Goal: Task Accomplishment & Management: Manage account settings

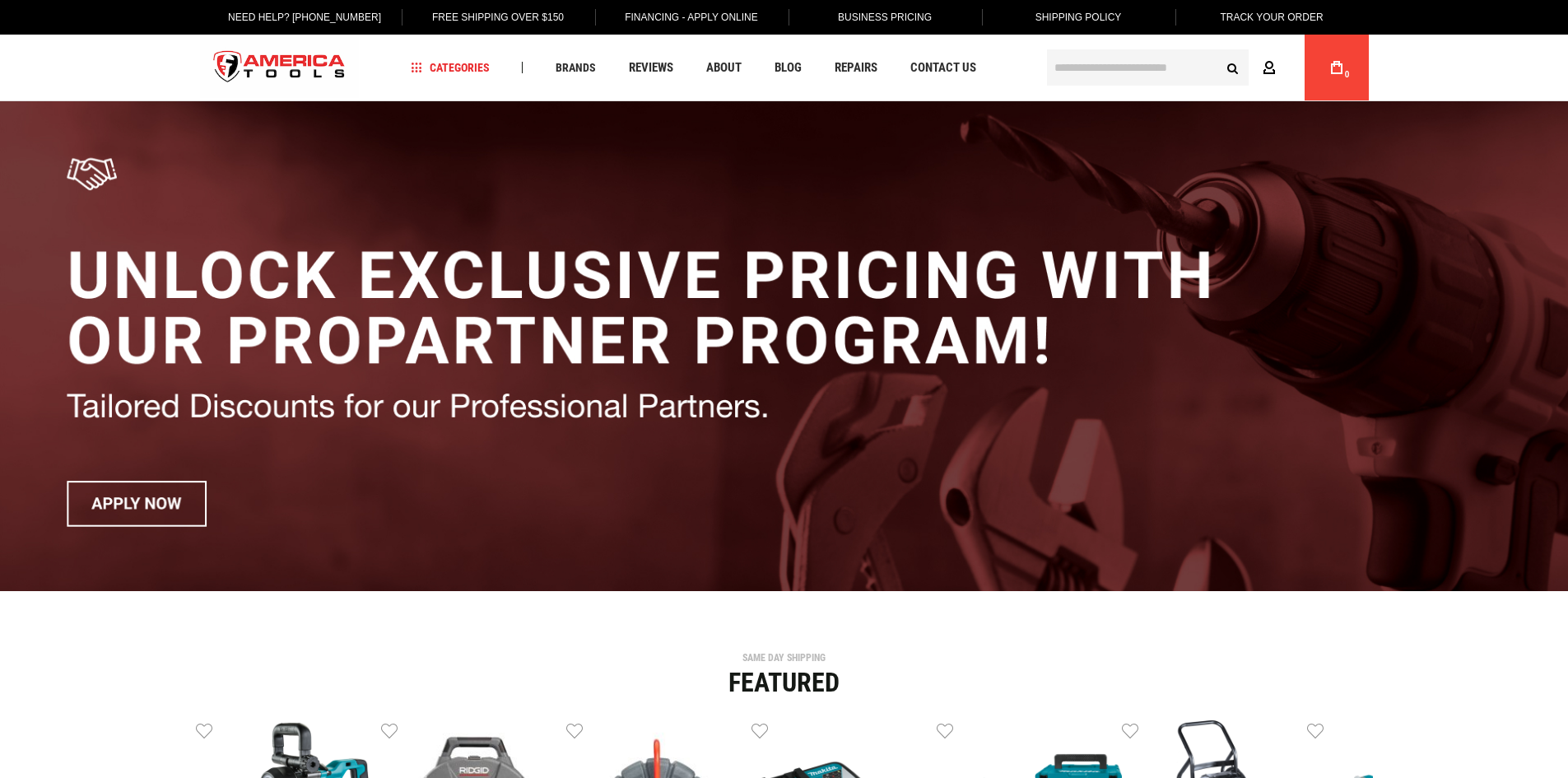
drag, startPoint x: 0, startPoint y: 0, endPoint x: 1261, endPoint y: 61, distance: 1262.5
click at [1261, 61] on link "Account" at bounding box center [1272, 67] width 31 height 31
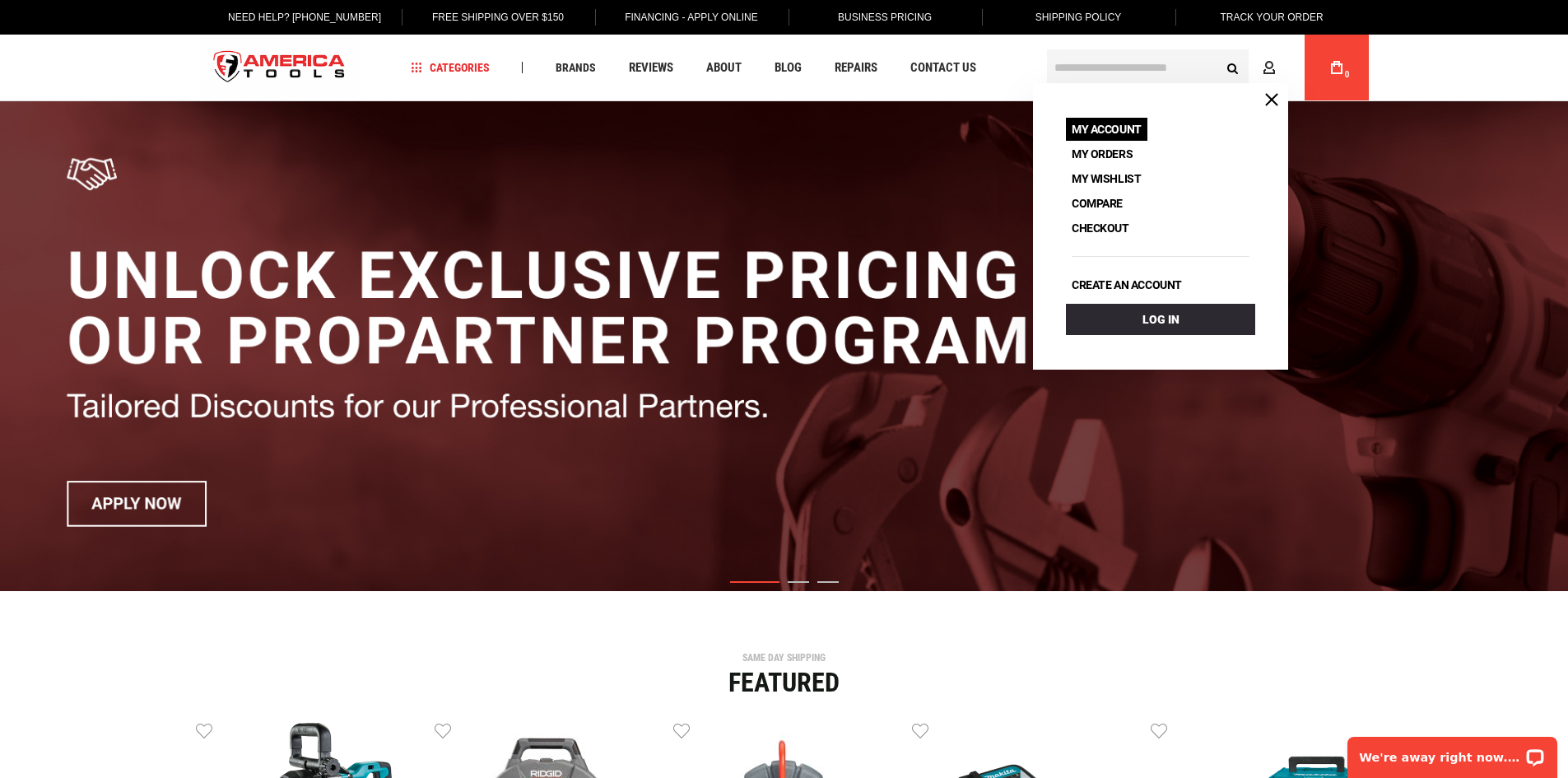
click at [1104, 133] on link "My Account" at bounding box center [1107, 129] width 81 height 23
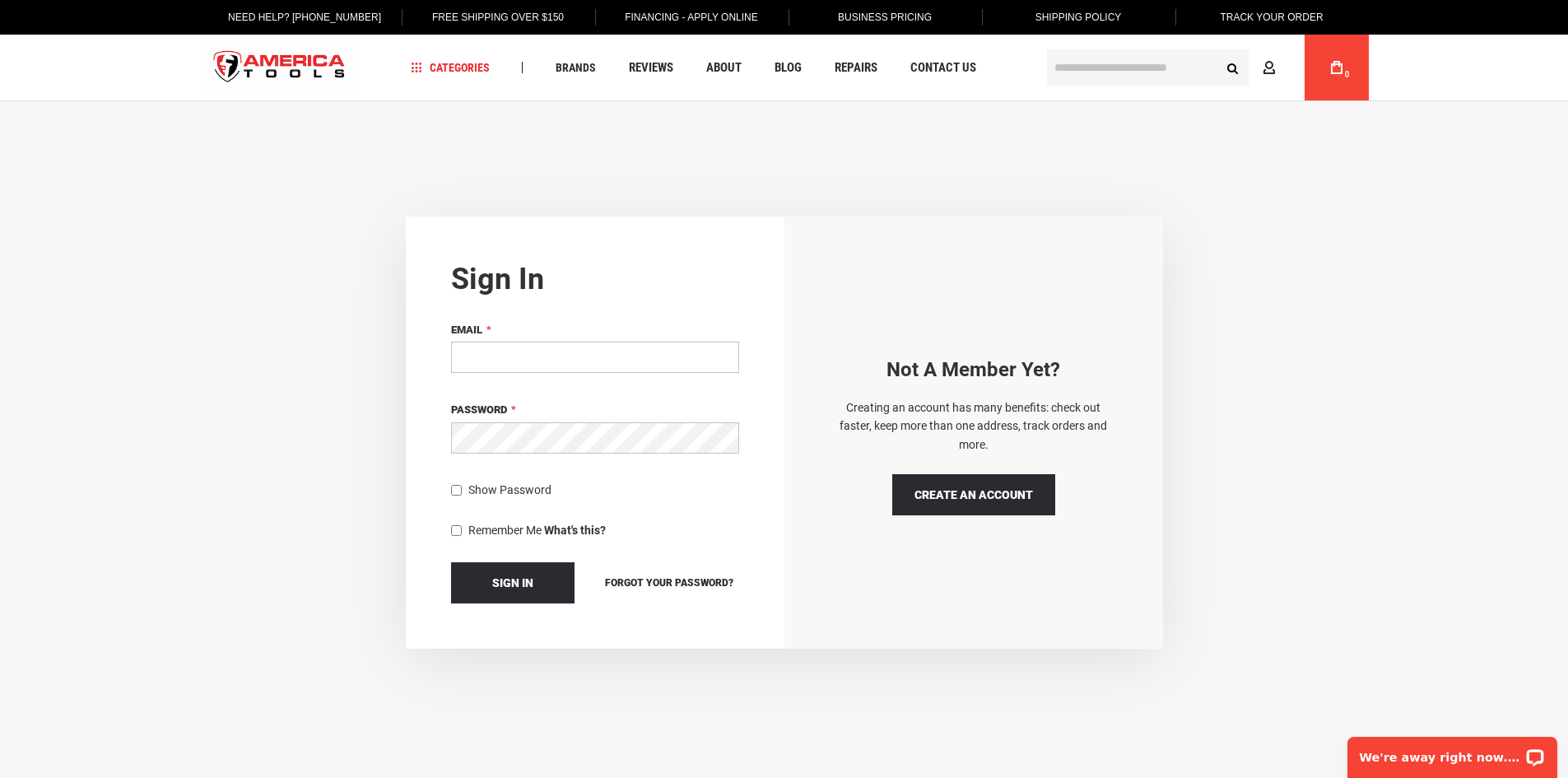
click at [699, 364] on input "Email" at bounding box center [595, 357] width 288 height 31
type input "**********"
click at [452, 562] on button "Sign In" at bounding box center [513, 583] width 124 height 42
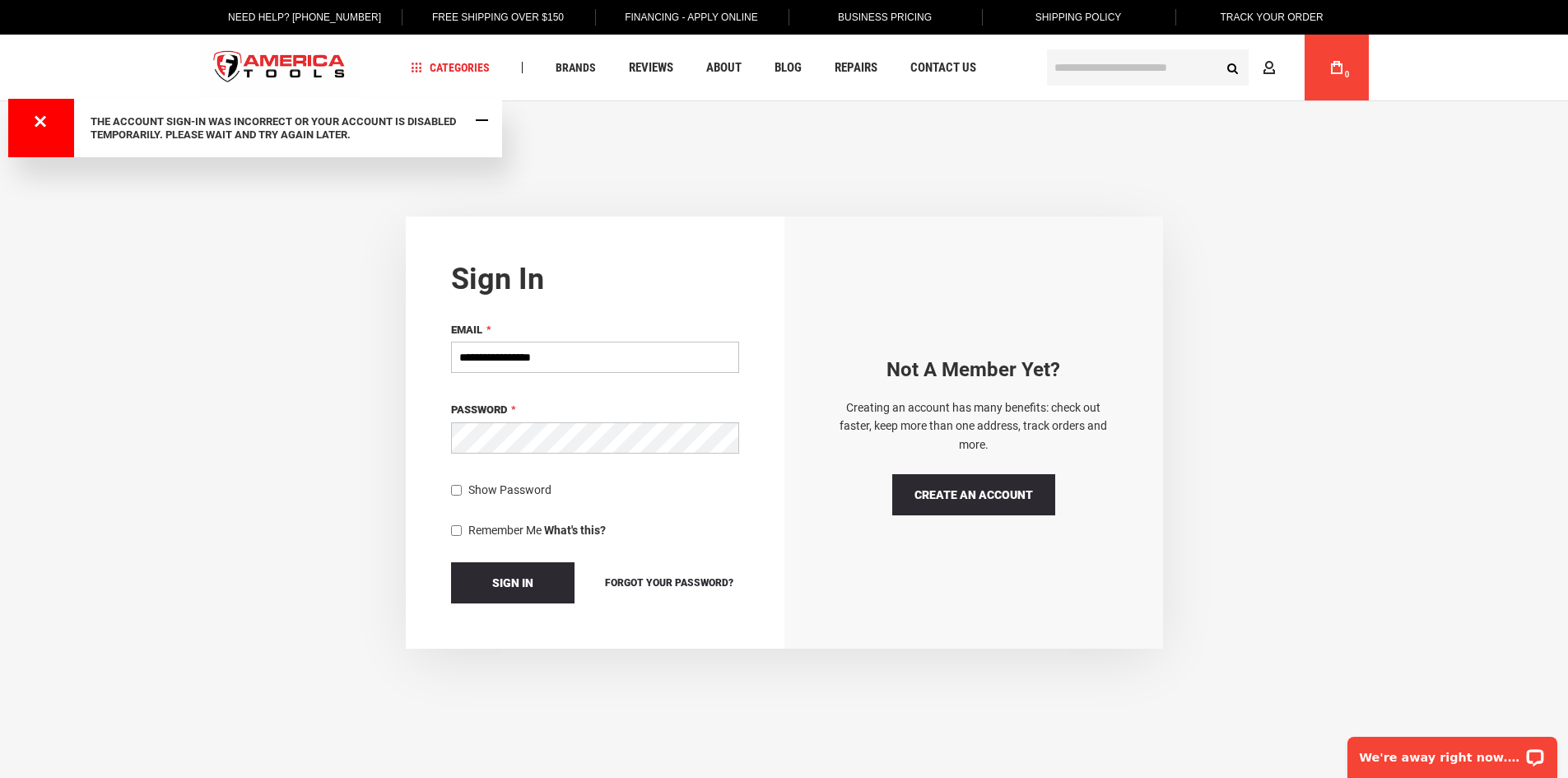
click at [484, 120] on span "Close Message" at bounding box center [482, 119] width 12 height 12
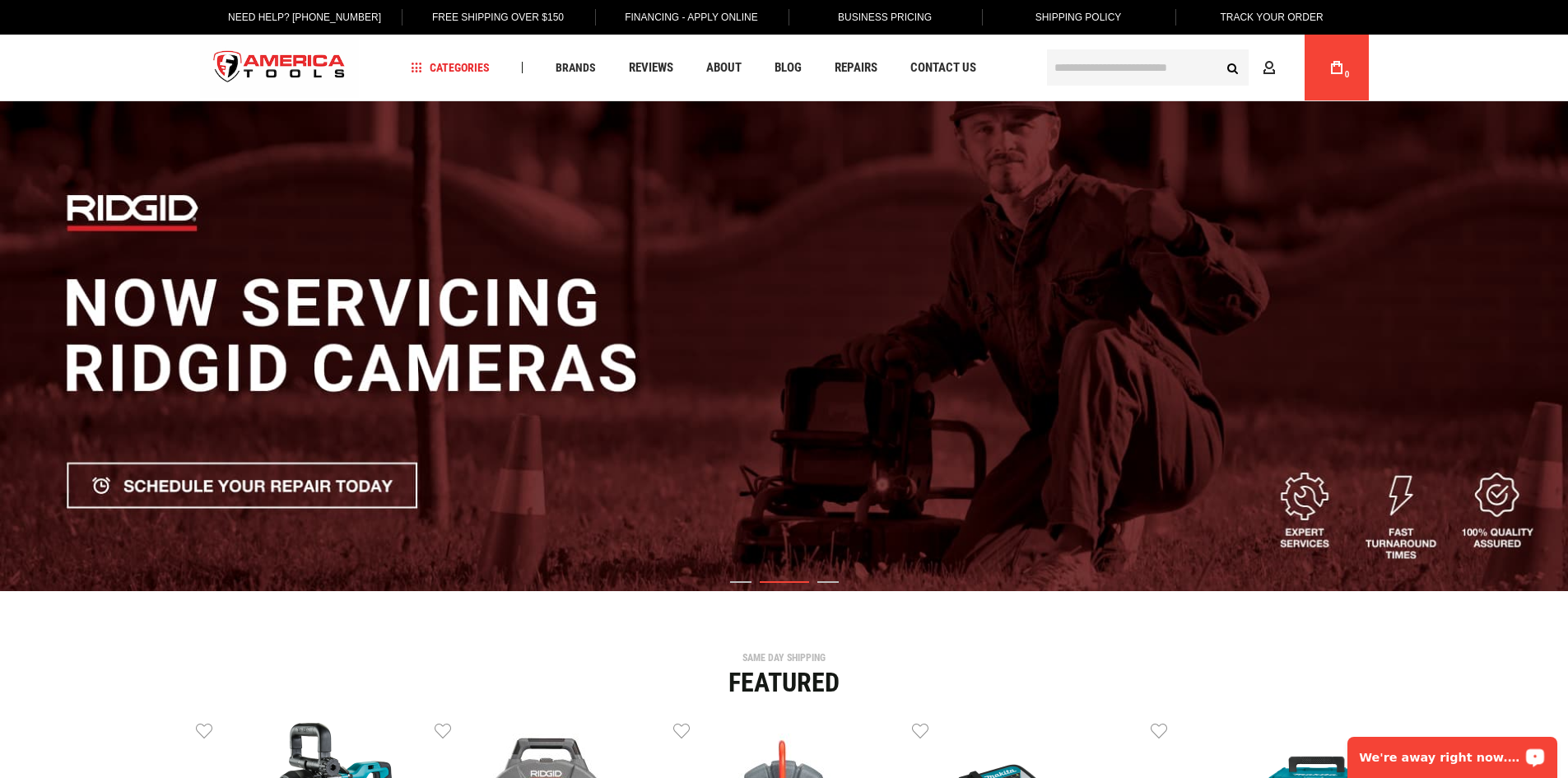
click at [1495, 753] on p "We're away right now. Please check back later!" at bounding box center [1441, 757] width 163 height 13
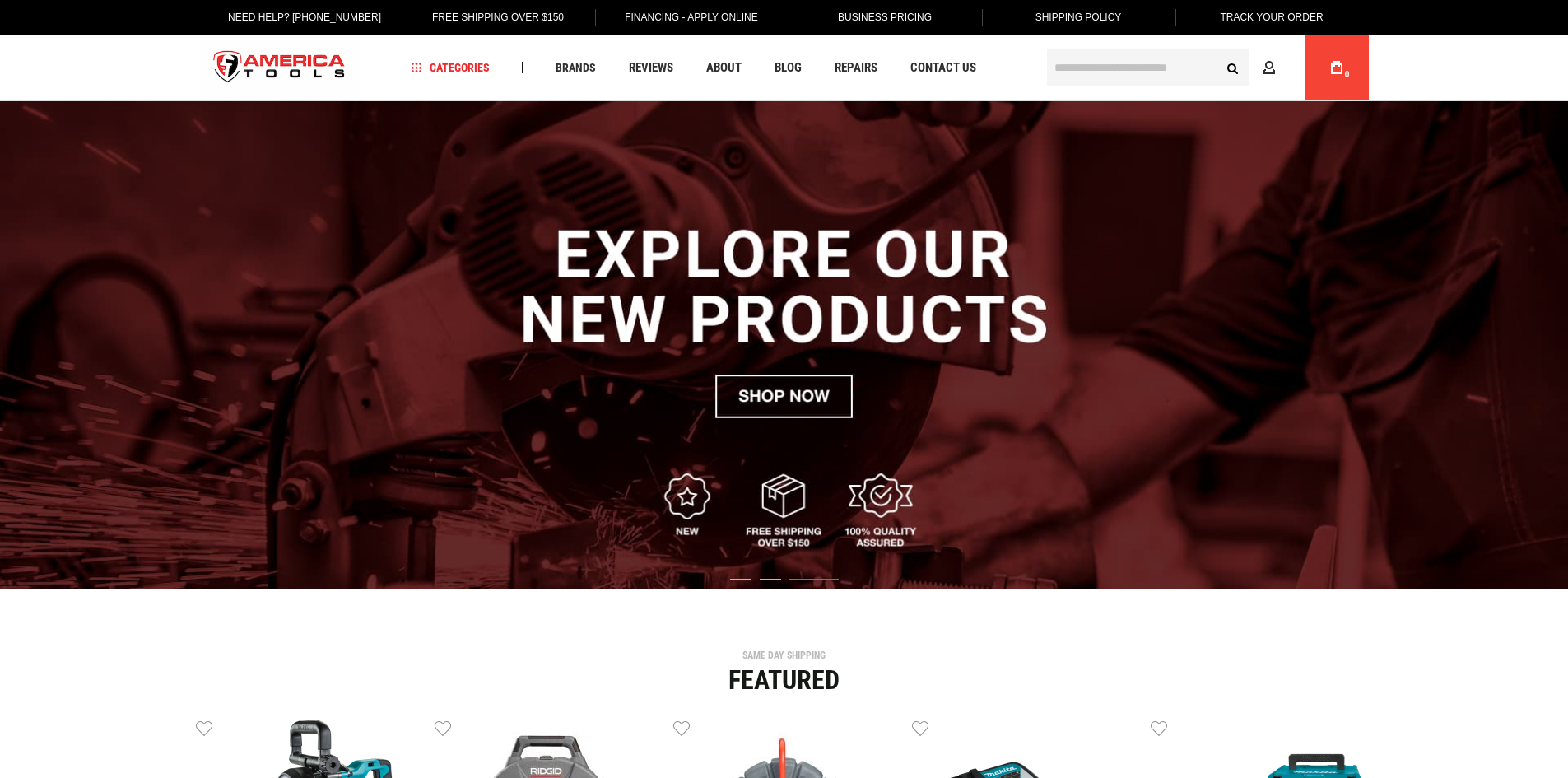
scroll to position [82, 0]
